Goal: Task Accomplishment & Management: Manage account settings

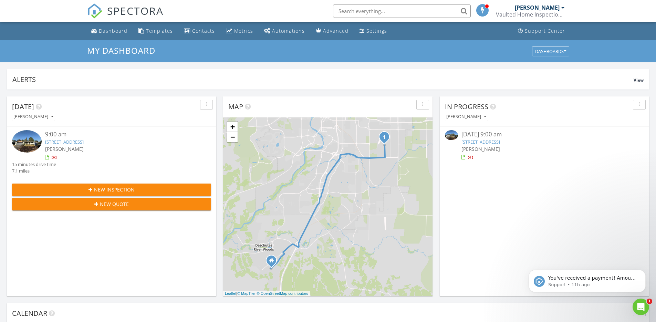
scroll to position [637, 667]
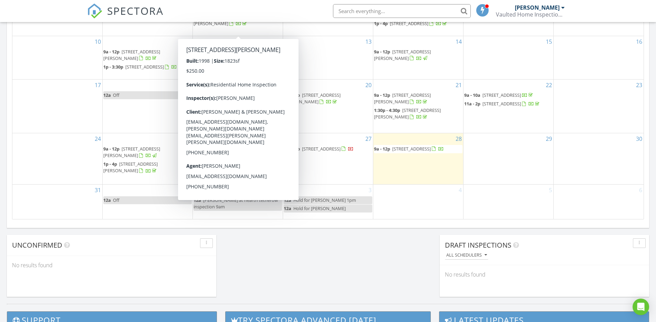
scroll to position [413, 0]
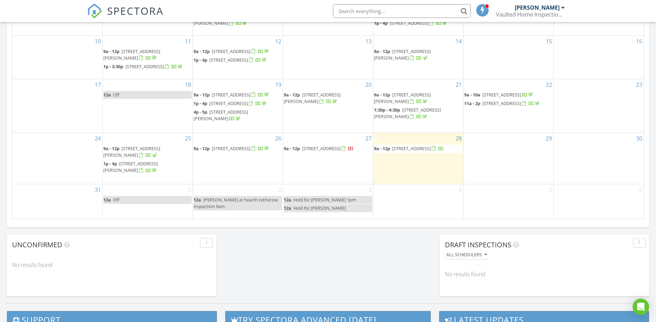
click at [340, 152] on span "61777 SE Fargo Ln, Bend 97702" at bounding box center [321, 148] width 39 height 6
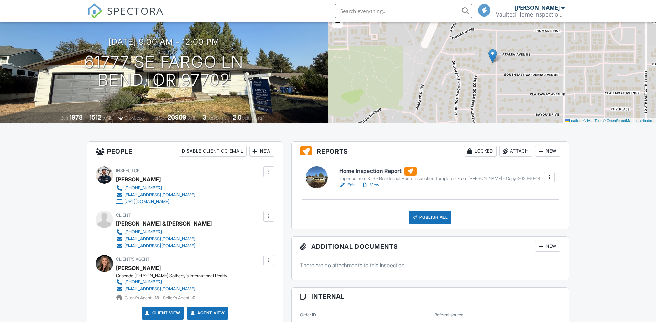
scroll to position [61, 0]
click at [350, 184] on link "Edit" at bounding box center [346, 184] width 15 height 7
